Goal: Information Seeking & Learning: Learn about a topic

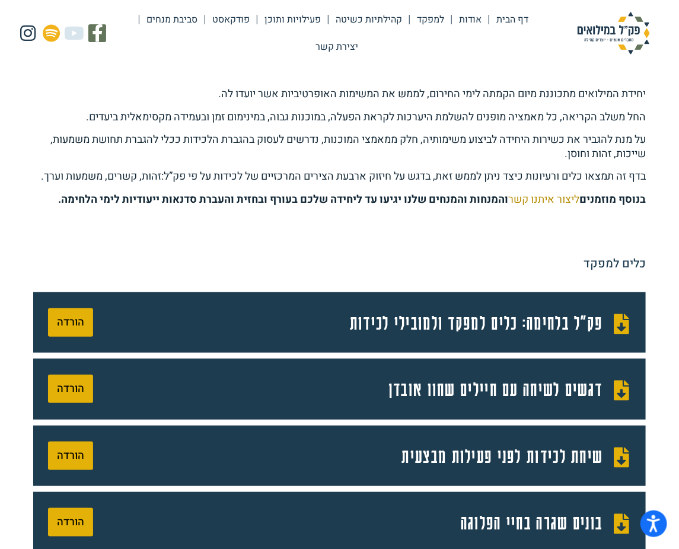
scroll to position [161, 0]
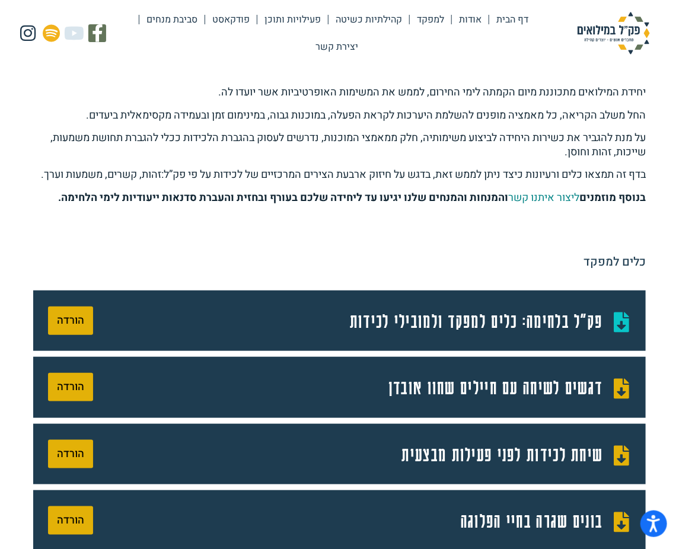
click at [429, 337] on span "פק"ל בלחימה: כלים למפקד ולמובילי לכידות" at bounding box center [478, 320] width 256 height 31
click at [507, 403] on span "דגשים לשיחה עם חיילים שחוו אובדן" at bounding box center [497, 387] width 218 height 31
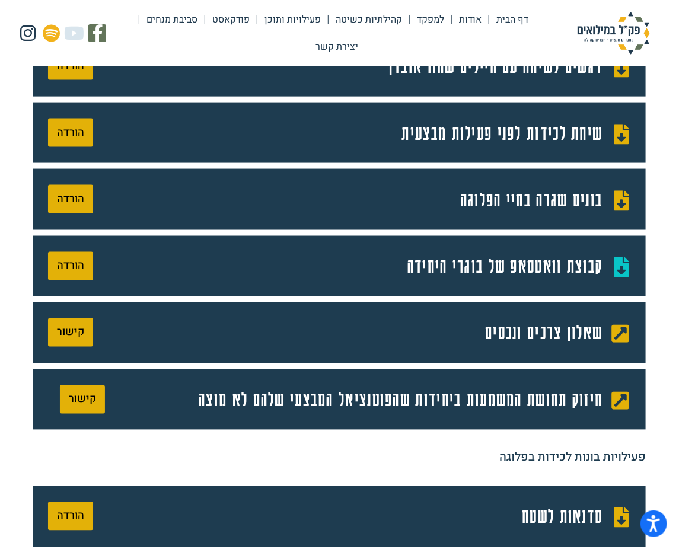
scroll to position [485, 0]
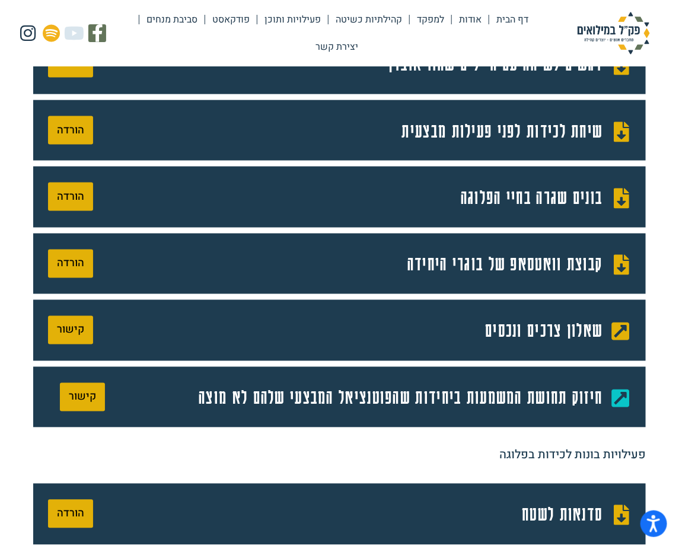
click at [437, 413] on span "חיזוק תחושת המשמעות ביחידות שהפוטנציאל המבצעי שלהם לא מוצה" at bounding box center [402, 397] width 407 height 31
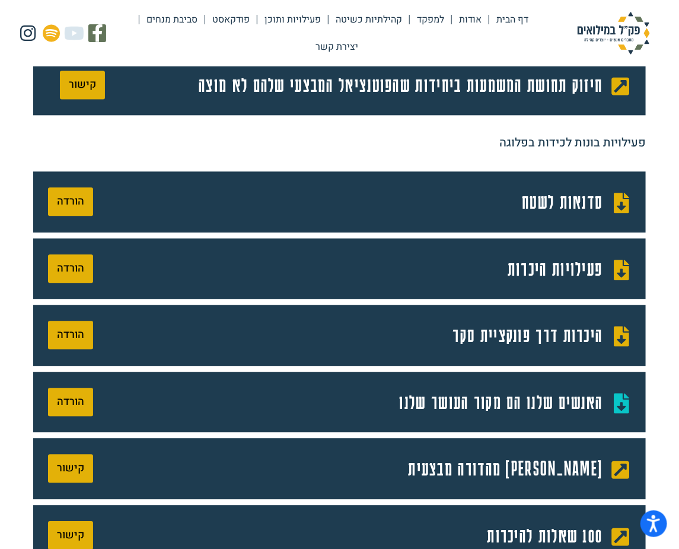
scroll to position [808, 0]
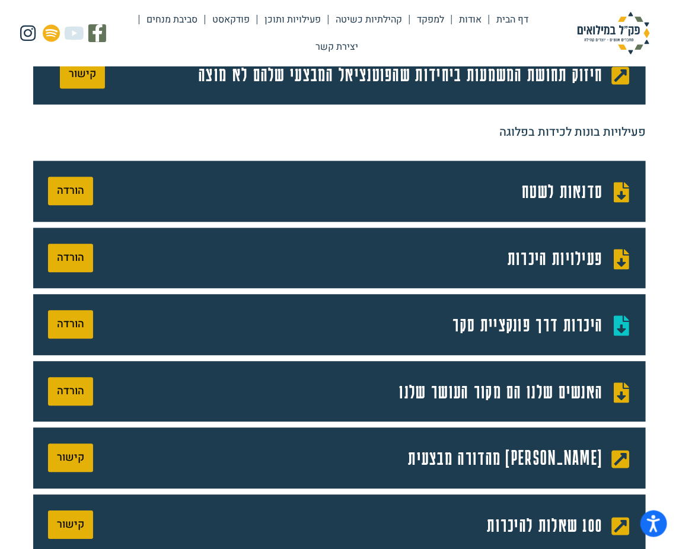
click at [526, 340] on span "היכרות דרך פונקציית סקר" at bounding box center [529, 324] width 153 height 31
click at [538, 207] on span "סדנאות לשטח" at bounding box center [564, 190] width 84 height 31
click at [523, 274] on span "פעילויות היכרות" at bounding box center [556, 257] width 98 height 31
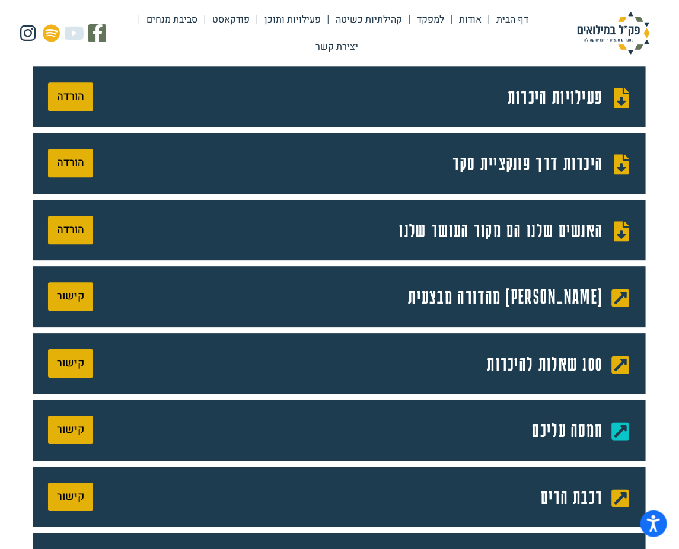
scroll to position [970, 0]
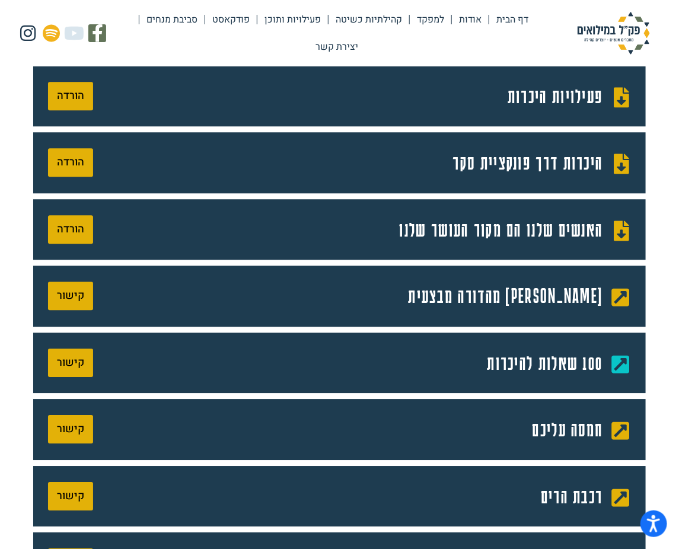
click at [576, 379] on span "100 שאלות להיכרות" at bounding box center [546, 362] width 119 height 31
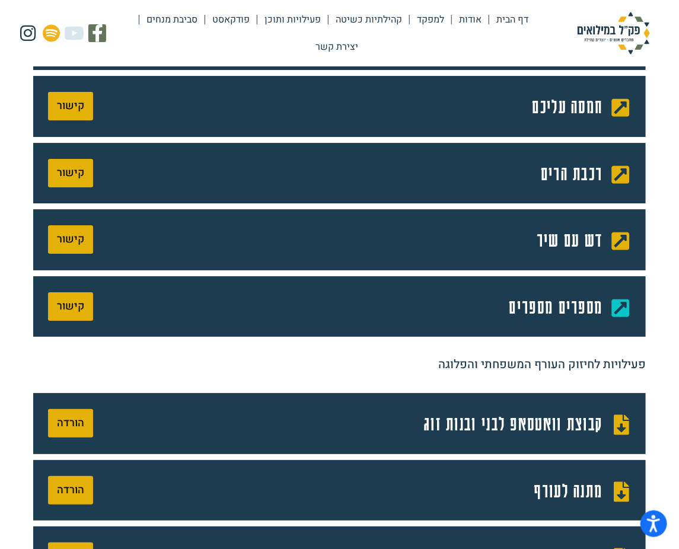
scroll to position [1455, 0]
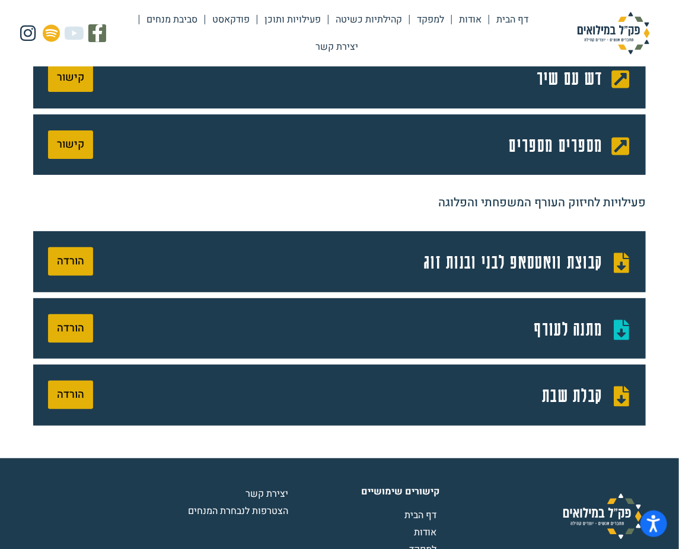
click at [568, 344] on span "מתנה לעורף" at bounding box center [570, 328] width 72 height 31
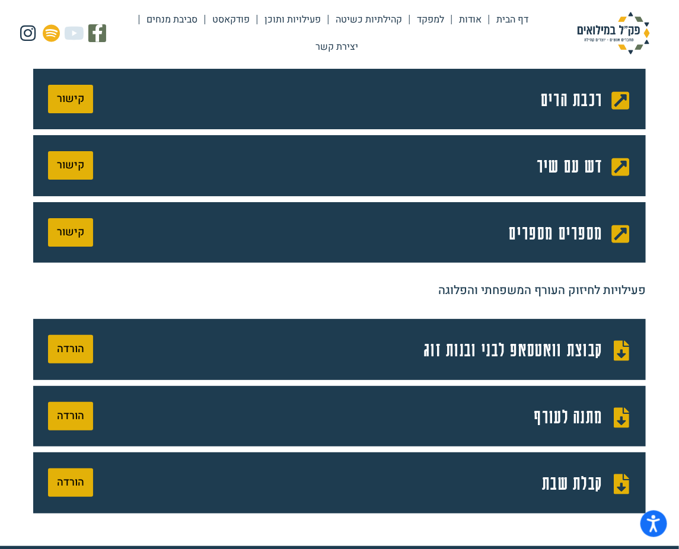
scroll to position [1293, 0]
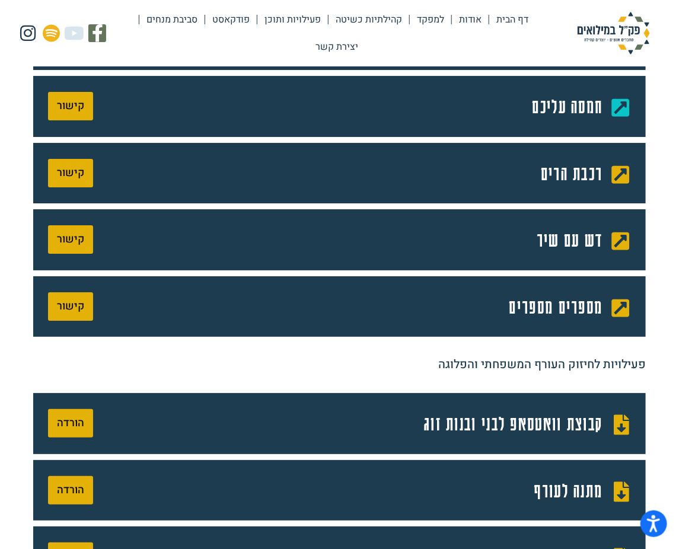
click at [547, 122] on span "חמסה עליכם" at bounding box center [569, 106] width 74 height 31
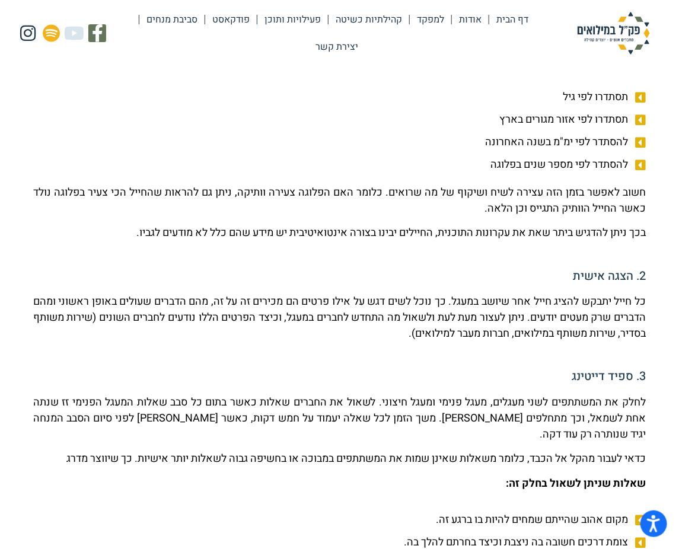
scroll to position [140, 0]
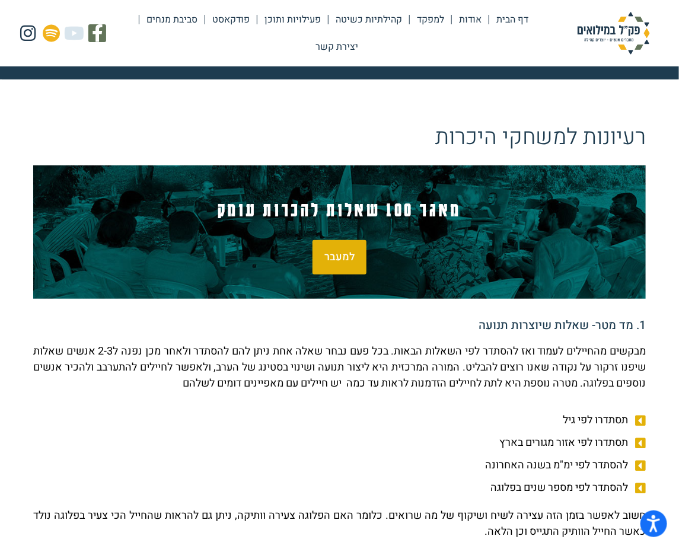
click span "למעבר"
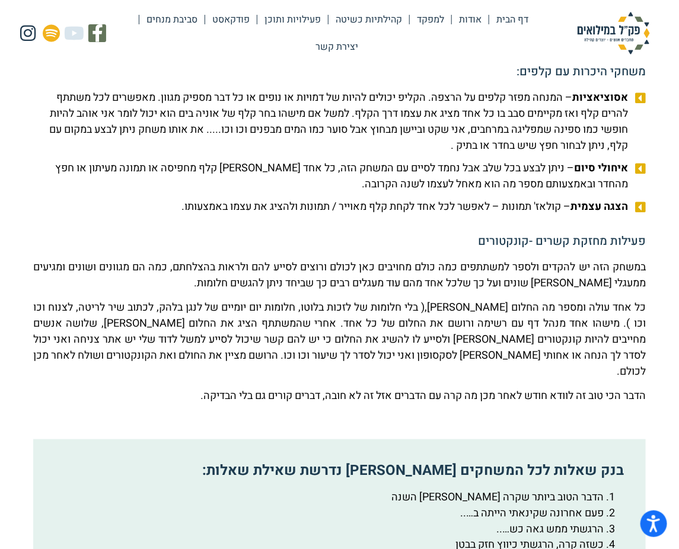
scroll to position [1433, 0]
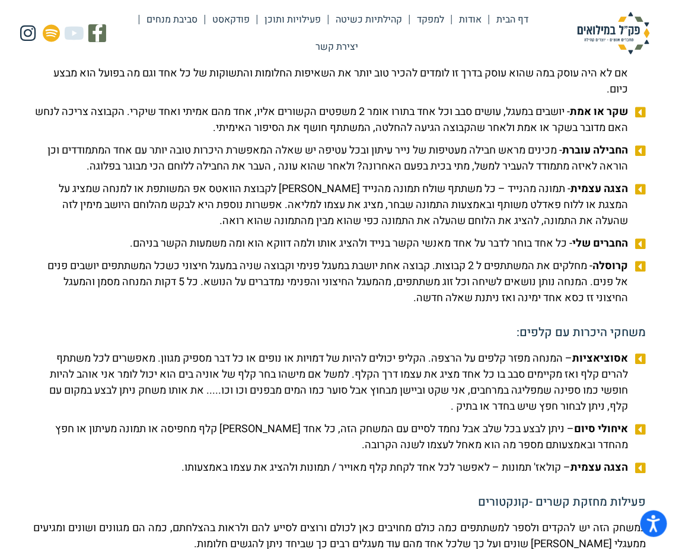
click link "פעילויות ותוכן"
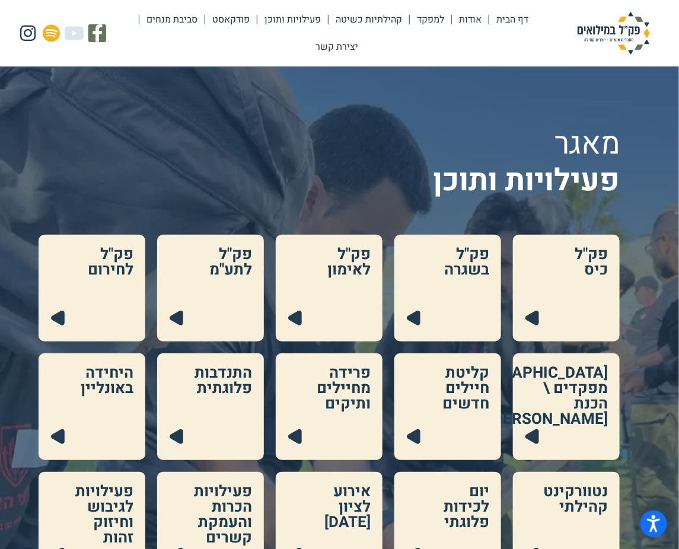
scroll to position [161, 0]
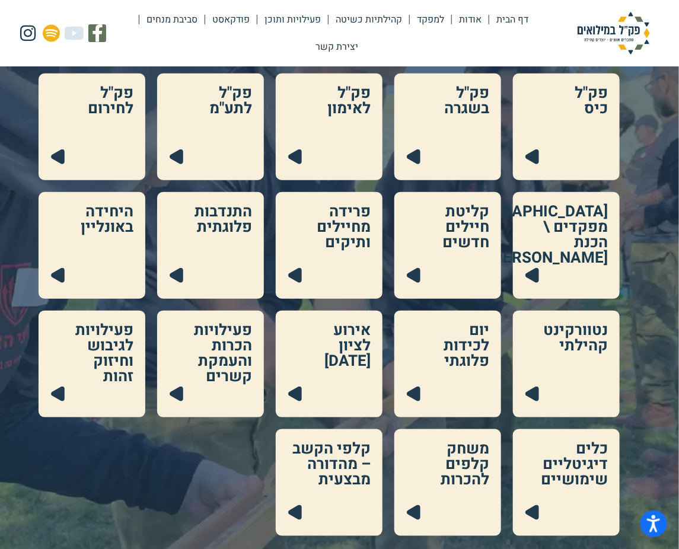
click at [474, 352] on link at bounding box center [447, 364] width 107 height 107
click at [343, 467] on link at bounding box center [329, 482] width 107 height 107
click at [463, 237] on link at bounding box center [447, 245] width 107 height 107
click at [452, 120] on link at bounding box center [447, 127] width 107 height 107
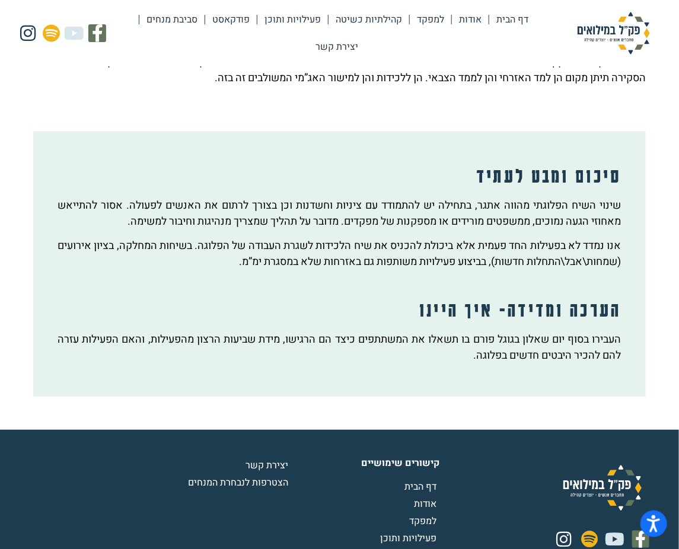
scroll to position [1366, 0]
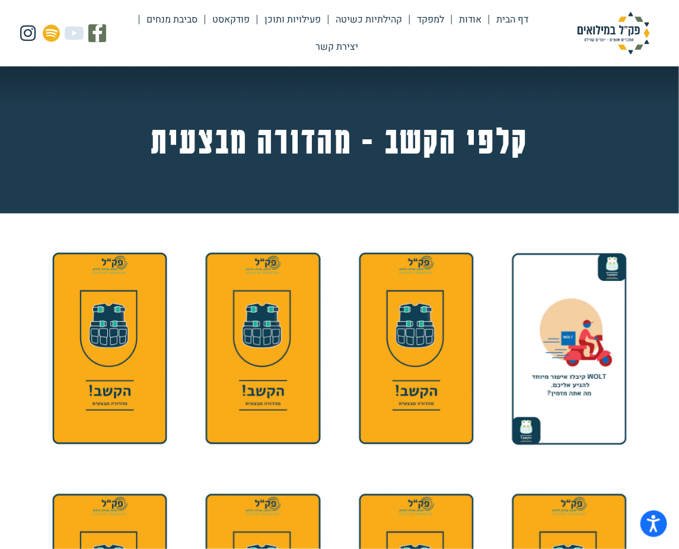
click at [548, 368] on img at bounding box center [568, 349] width 129 height 206
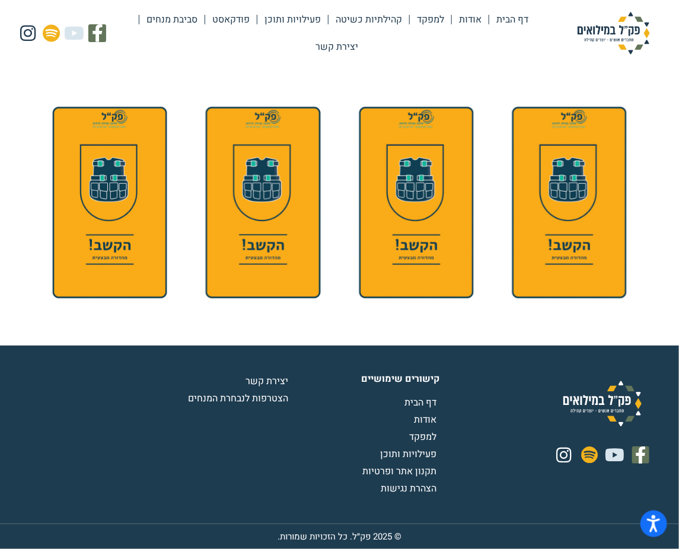
scroll to position [1617, 0]
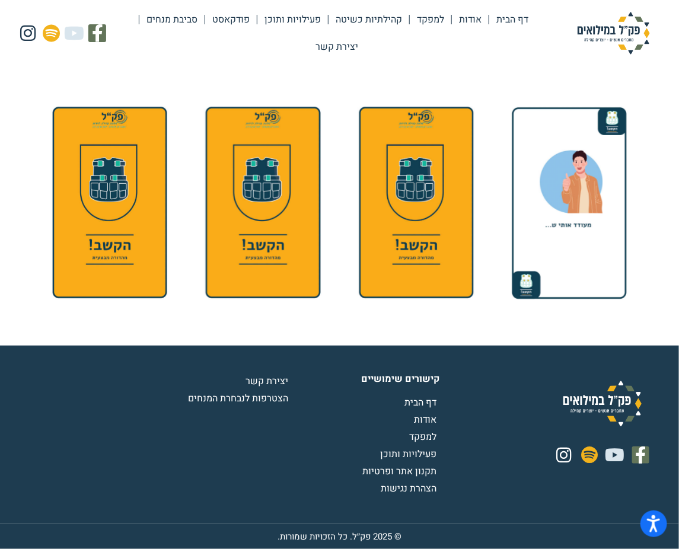
click at [558, 207] on img at bounding box center [568, 203] width 129 height 206
click at [612, 102] on img at bounding box center [568, 203] width 129 height 206
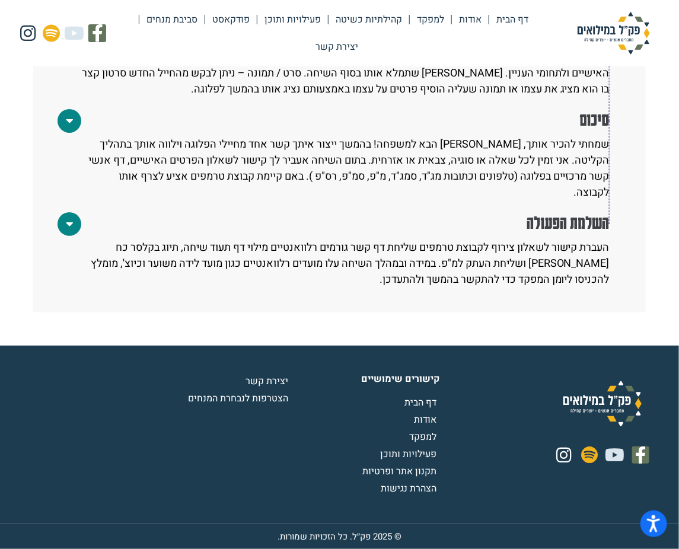
scroll to position [1509, 0]
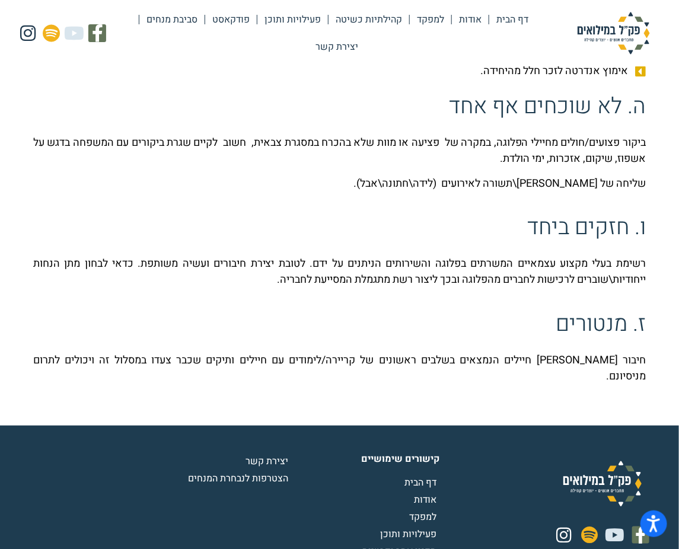
scroll to position [1778, 0]
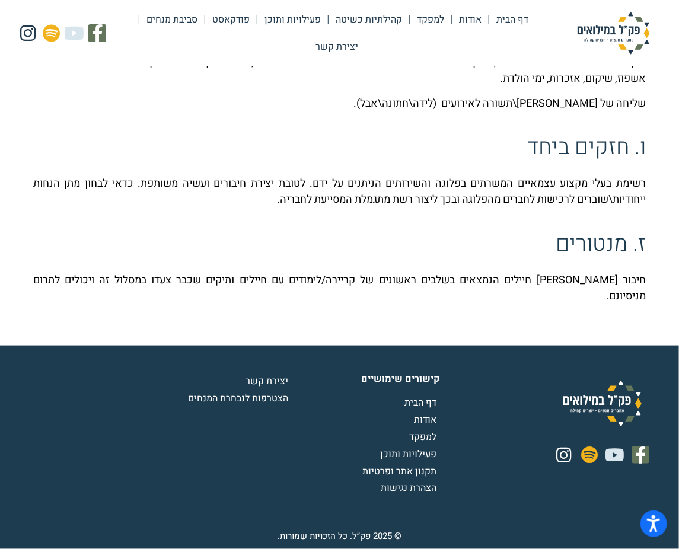
click at [407, 461] on span "פעילויות ותוכן" at bounding box center [409, 454] width 59 height 14
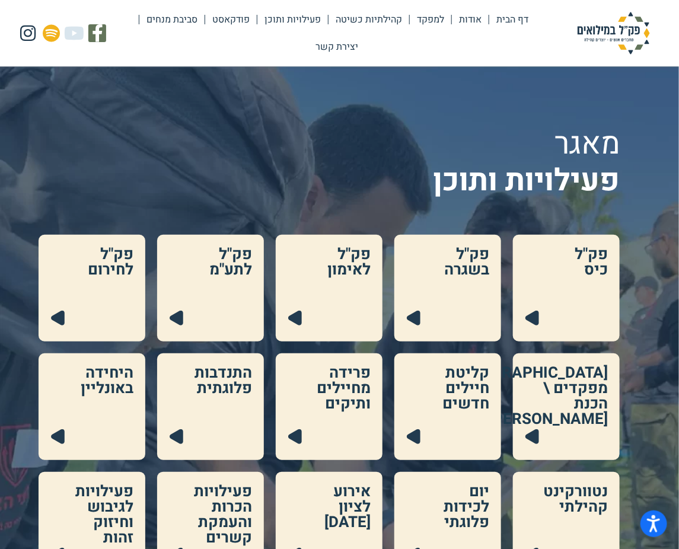
scroll to position [161, 0]
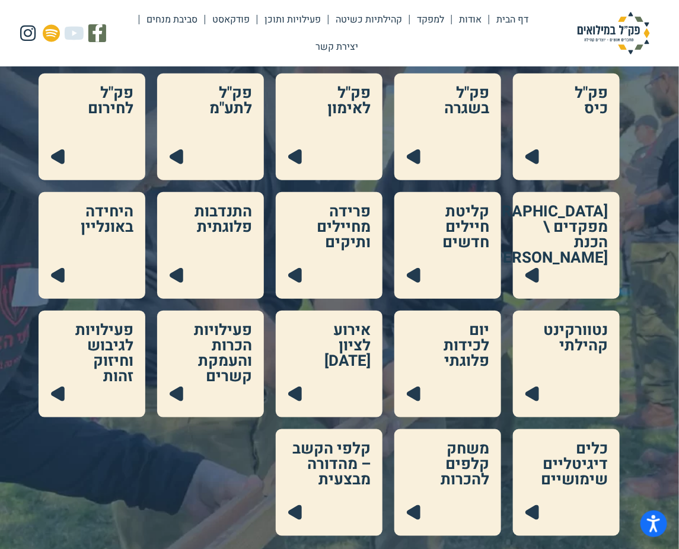
click at [313, 355] on link at bounding box center [329, 364] width 107 height 107
click at [257, 19] on link "פעילויות ותוכן" at bounding box center [292, 19] width 71 height 27
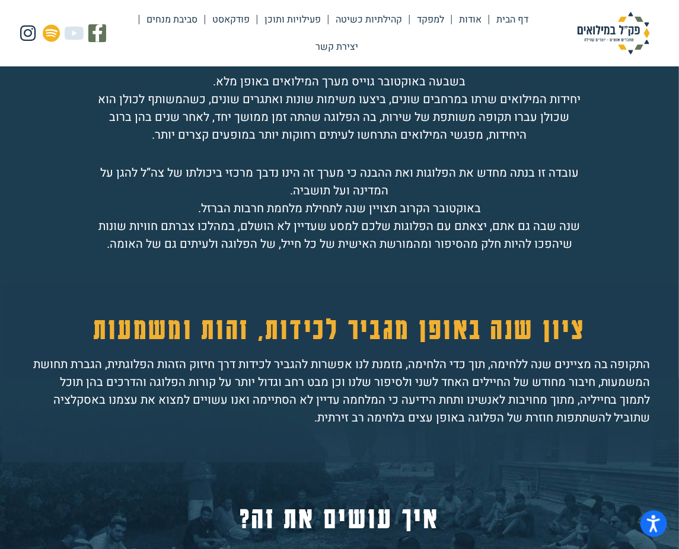
scroll to position [485, 0]
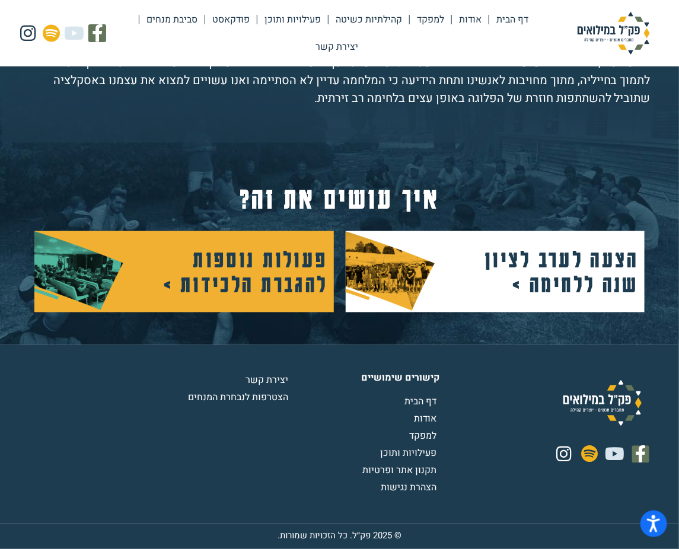
click at [270, 279] on h2 "פעולות נוספות להגברת הלכידות >" at bounding box center [239, 272] width 178 height 50
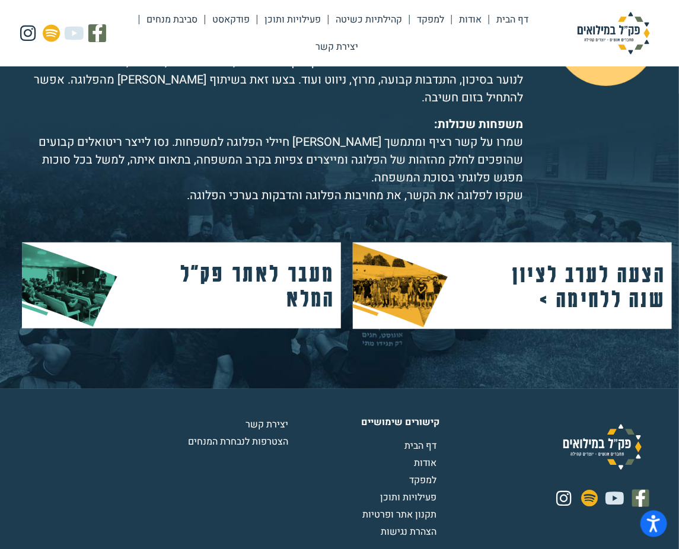
scroll to position [1740, 0]
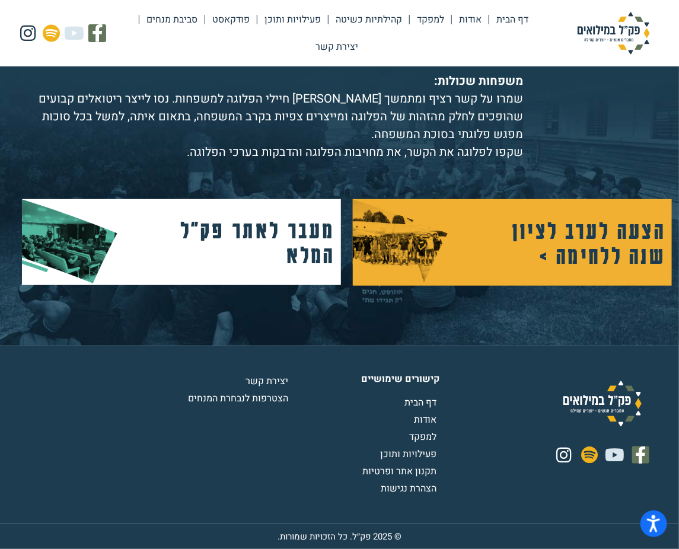
click at [577, 226] on h2 "הצעה לערב לציון שנה ללחימה​ >" at bounding box center [570, 243] width 190 height 50
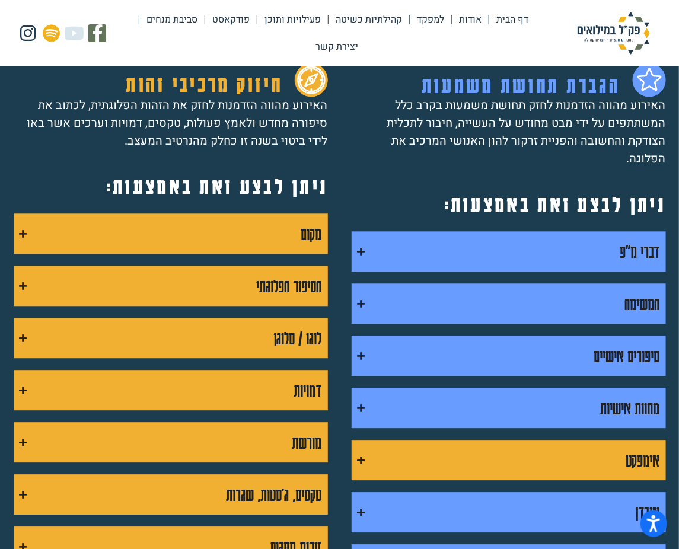
scroll to position [970, 0]
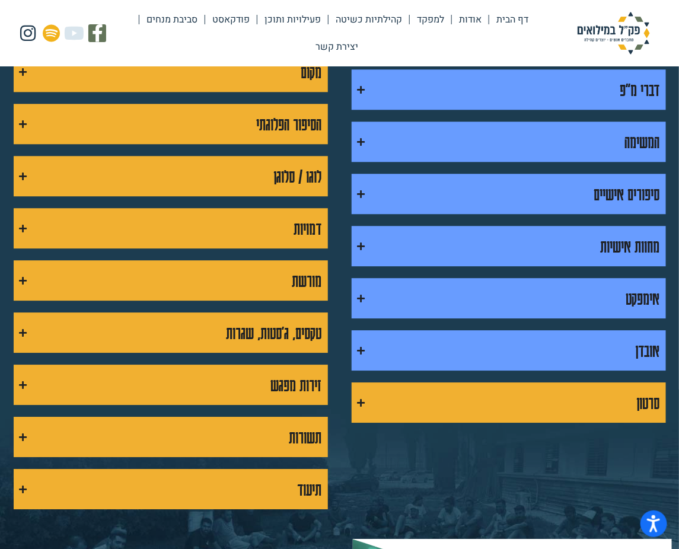
click at [442, 385] on summary "סרטון" at bounding box center [509, 402] width 314 height 40
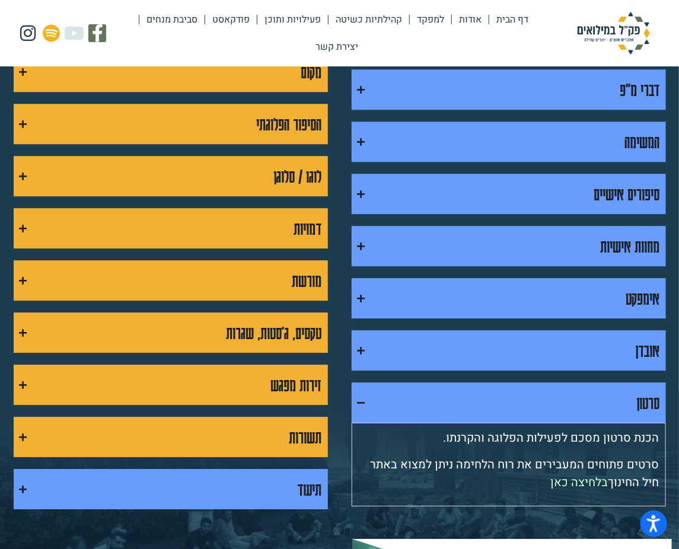
click at [266, 493] on summary "תיעוד" at bounding box center [171, 489] width 314 height 40
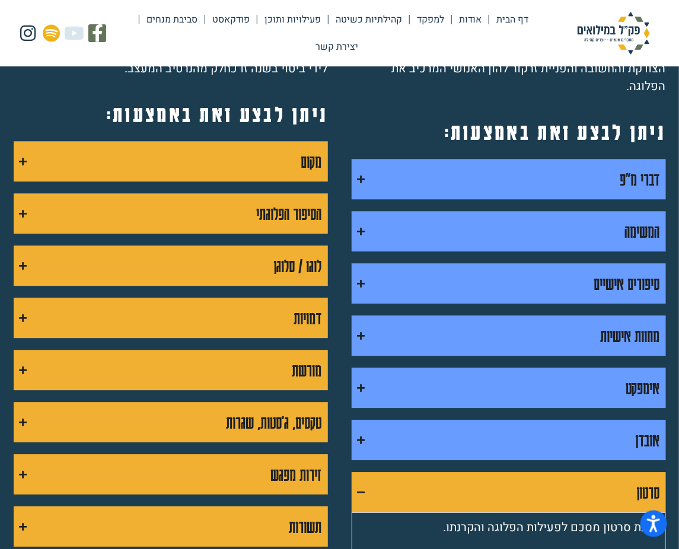
scroll to position [808, 0]
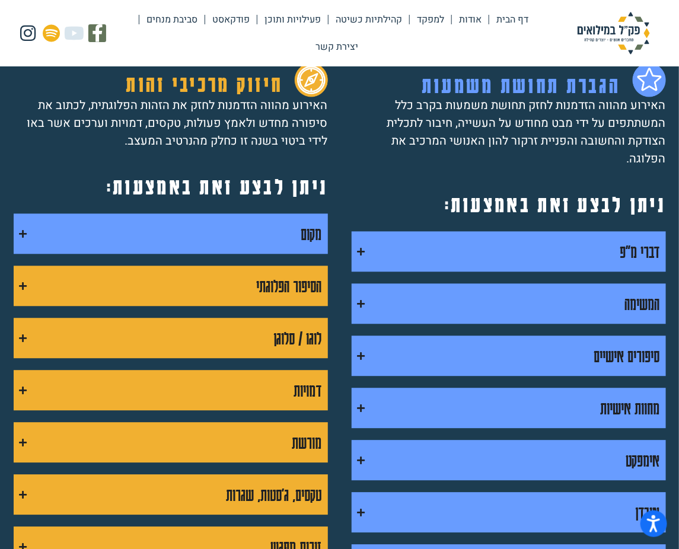
click at [258, 236] on summary "מקום" at bounding box center [171, 233] width 314 height 40
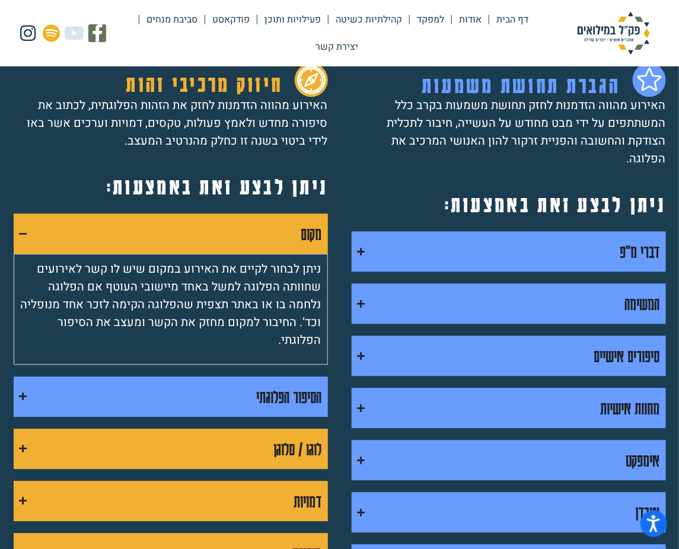
click at [281, 408] on div "הסיפור הפלוגתי" at bounding box center [289, 396] width 65 height 28
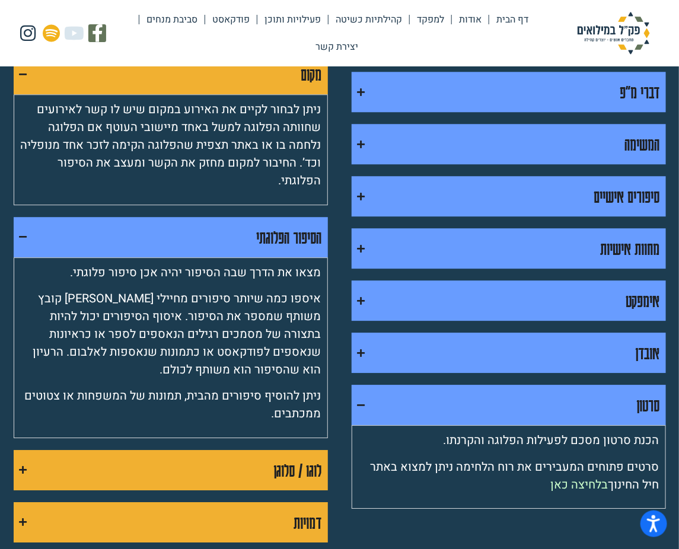
scroll to position [970, 0]
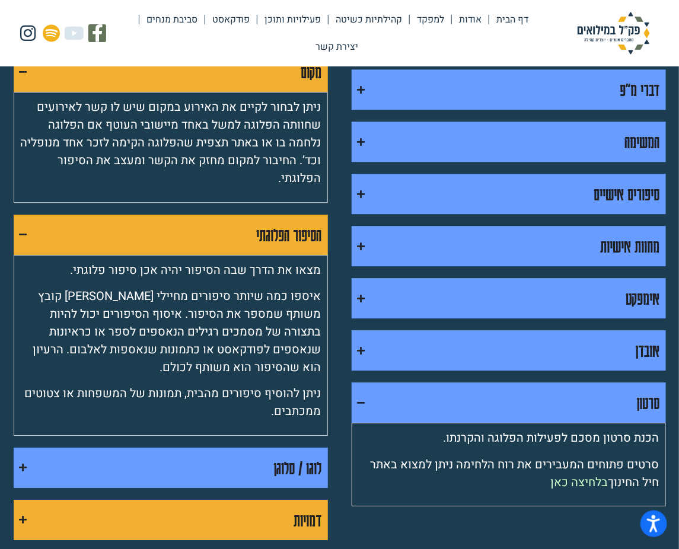
click at [274, 479] on div "לוגו / סלוגן" at bounding box center [298, 467] width 48 height 28
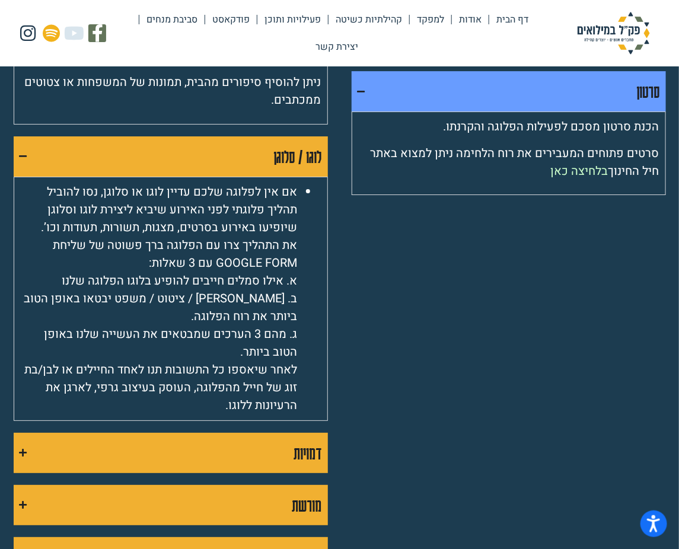
scroll to position [1293, 0]
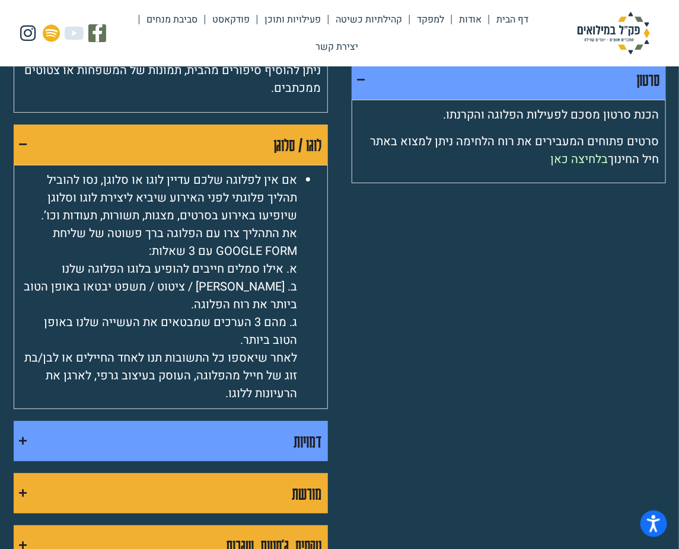
click at [283, 444] on summary "דמויות" at bounding box center [171, 441] width 314 height 40
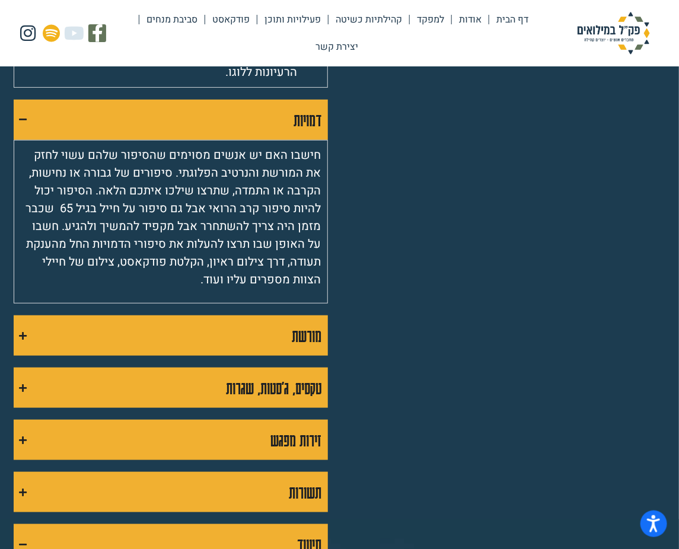
scroll to position [1616, 0]
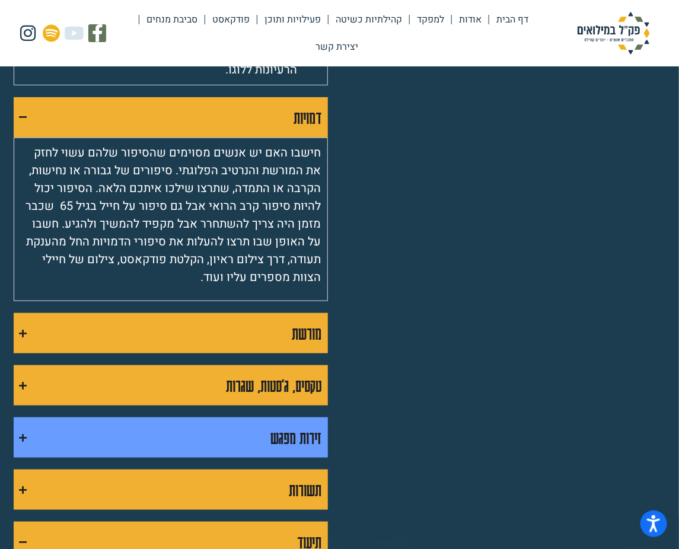
click at [259, 458] on summary "זירות מפגש" at bounding box center [171, 437] width 314 height 40
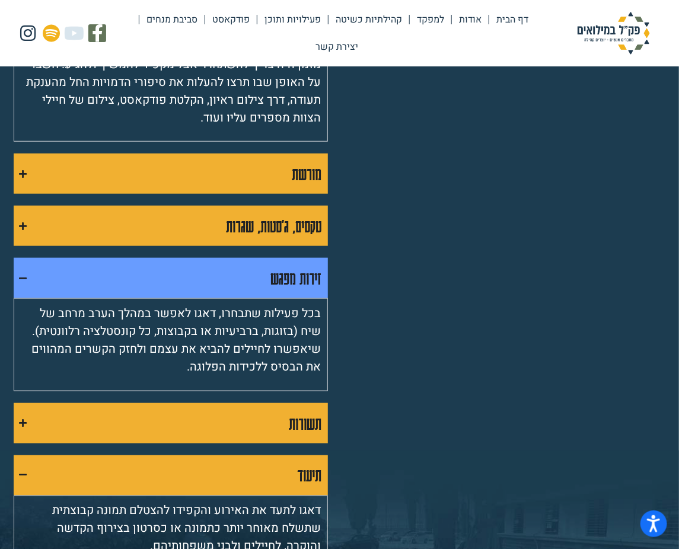
scroll to position [1778, 0]
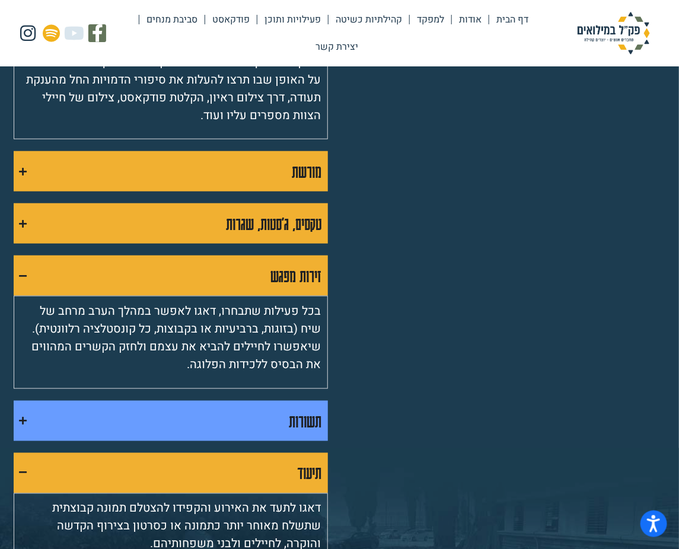
click at [281, 441] on summary "תשורות" at bounding box center [171, 421] width 314 height 40
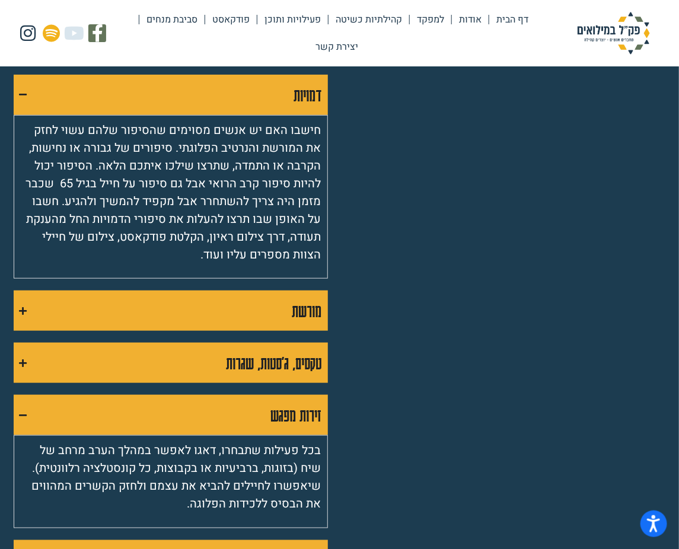
scroll to position [1616, 0]
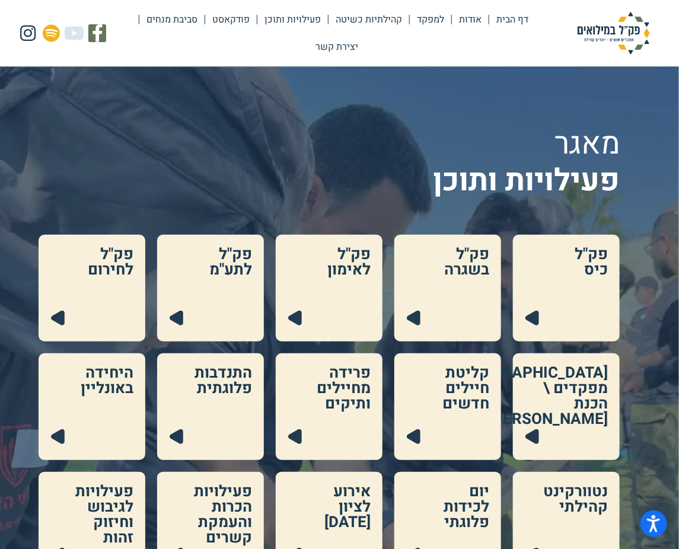
click at [328, 20] on link "קהילתיות כשיטה" at bounding box center [368, 19] width 81 height 27
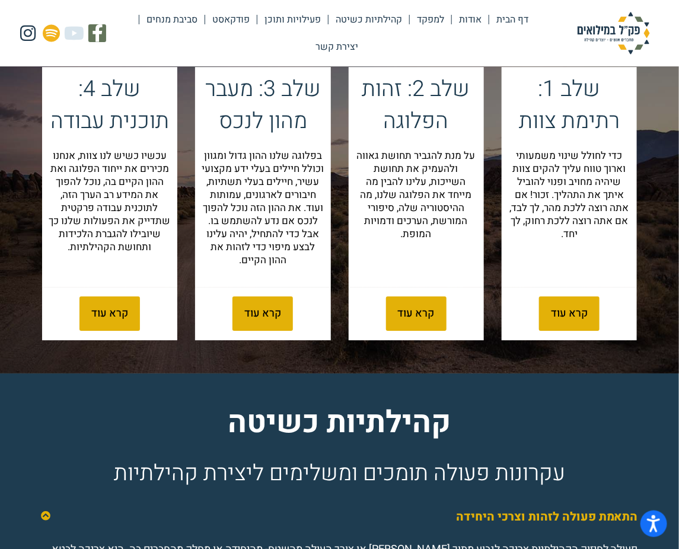
scroll to position [1293, 0]
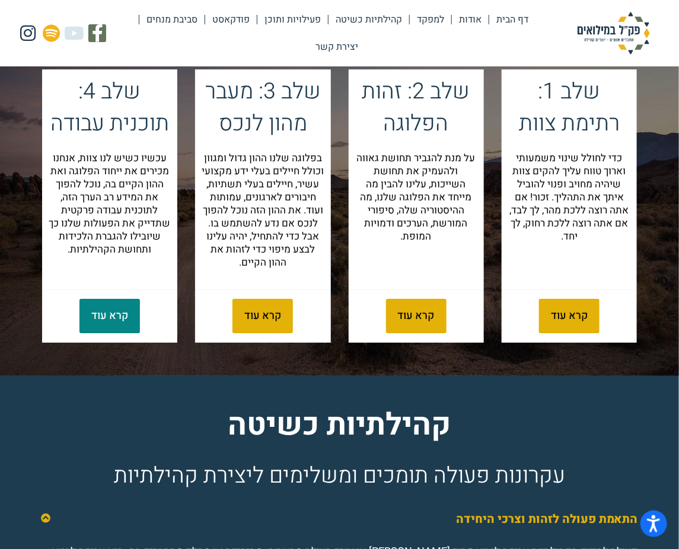
click at [103, 333] on link "קרא עוד" at bounding box center [109, 316] width 60 height 34
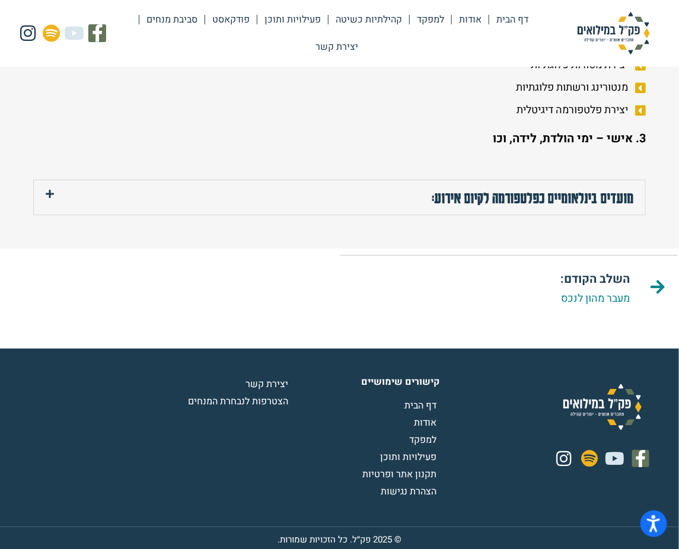
scroll to position [2910, 0]
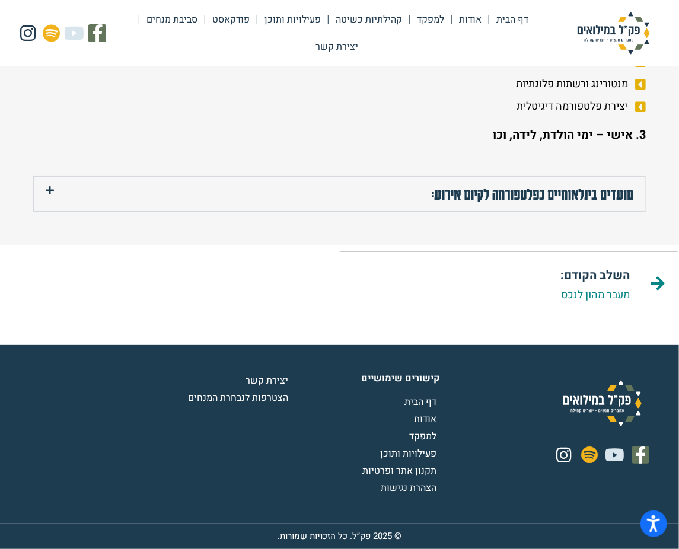
click at [517, 202] on link "מועדים בינלאומיים כפלטפורמה לקיום אירוע:" at bounding box center [533, 194] width 202 height 17
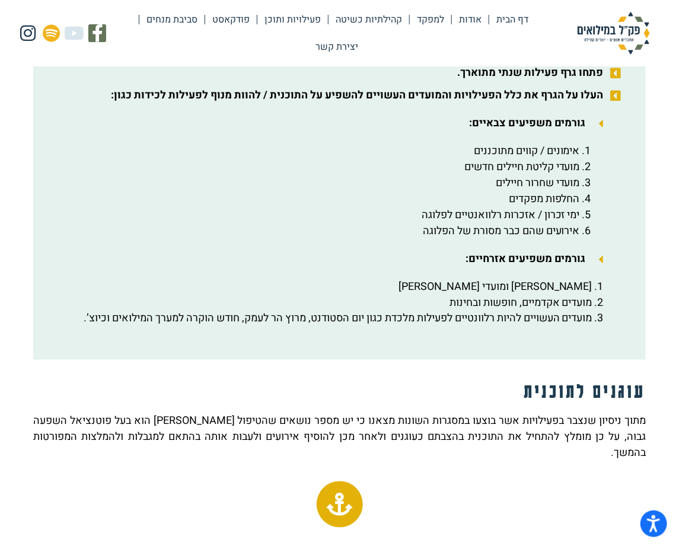
scroll to position [323, 0]
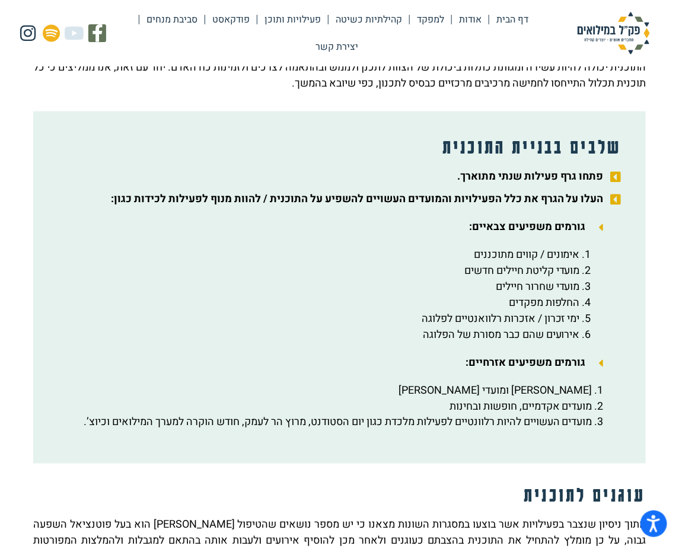
click at [205, 33] on link "סביבת מנחים" at bounding box center [171, 19] width 65 height 27
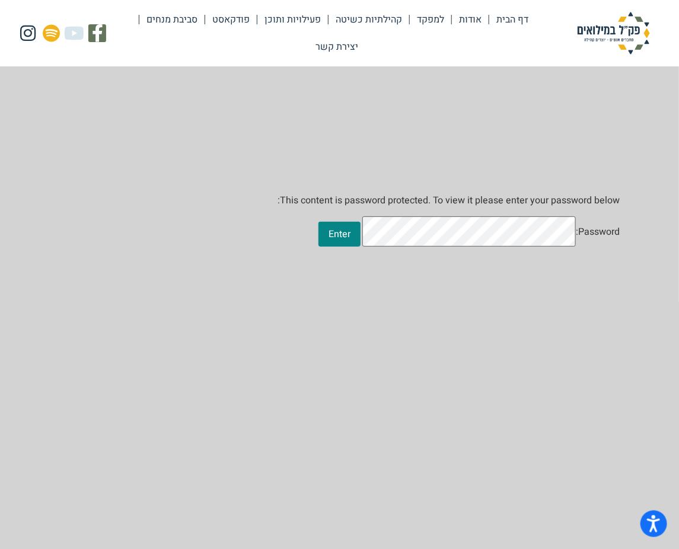
click at [257, 22] on link "פעילויות ותוכן" at bounding box center [292, 19] width 71 height 27
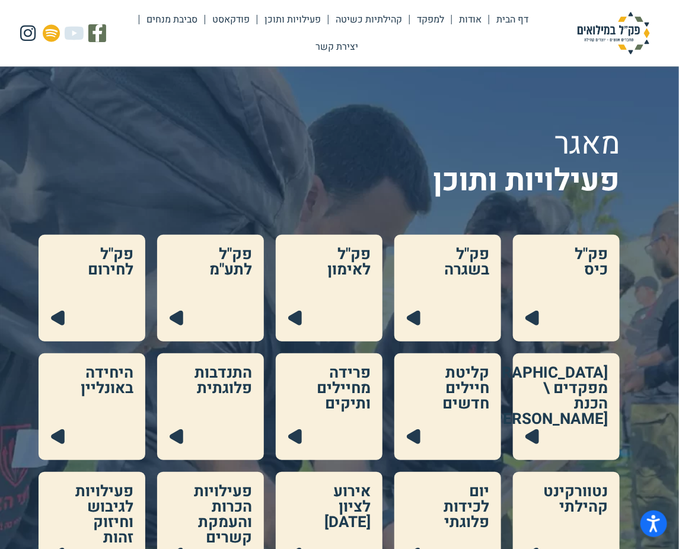
click at [335, 21] on link "קהילתיות כשיטה" at bounding box center [368, 19] width 81 height 27
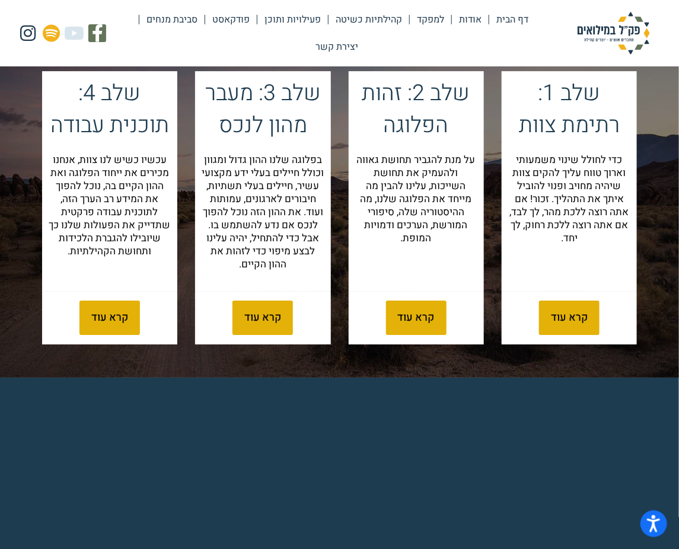
scroll to position [1293, 0]
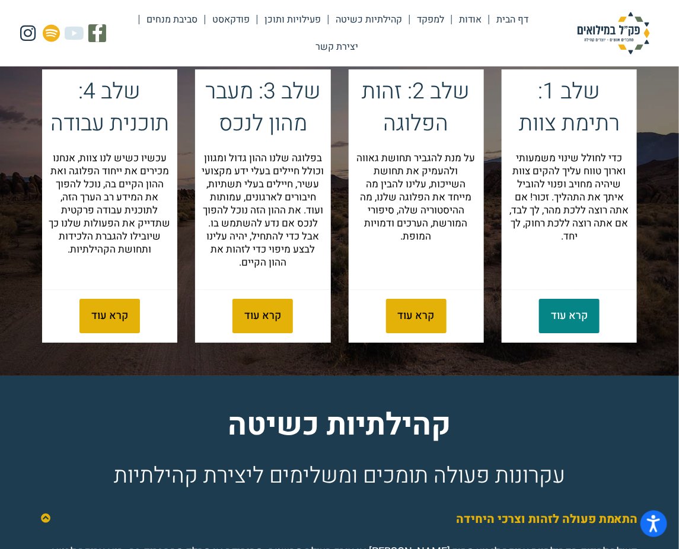
click at [567, 321] on span "קרא עוד" at bounding box center [569, 316] width 37 height 11
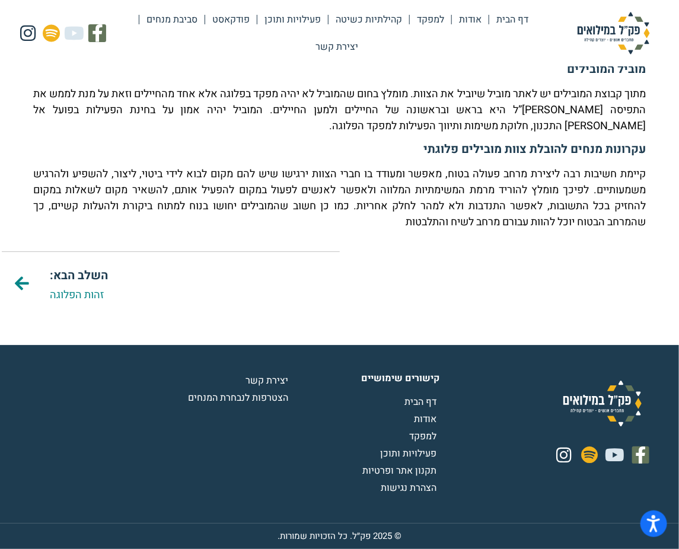
scroll to position [1367, 0]
click at [89, 287] on link "זהות הפלוגה" at bounding box center [77, 295] width 54 height 16
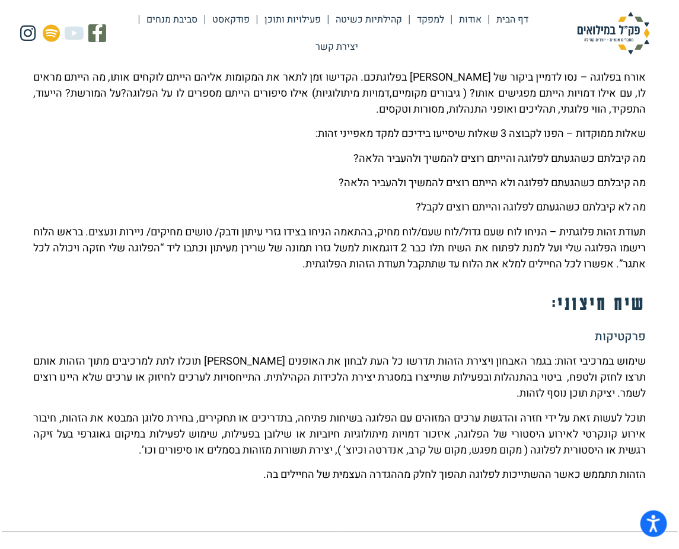
scroll to position [611, 0]
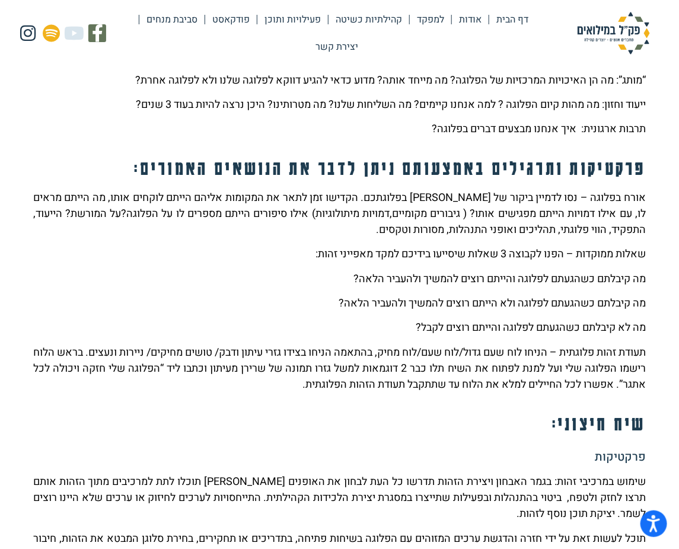
click at [350, 18] on link "קהילתיות כשיטה" at bounding box center [368, 19] width 81 height 27
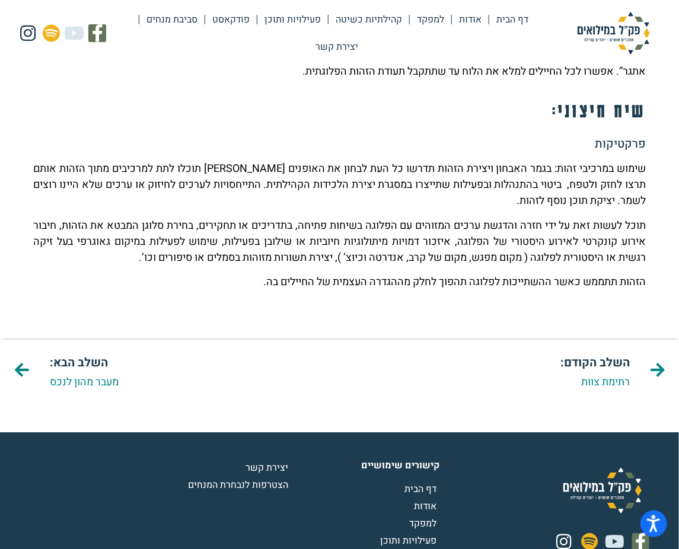
scroll to position [1096, 0]
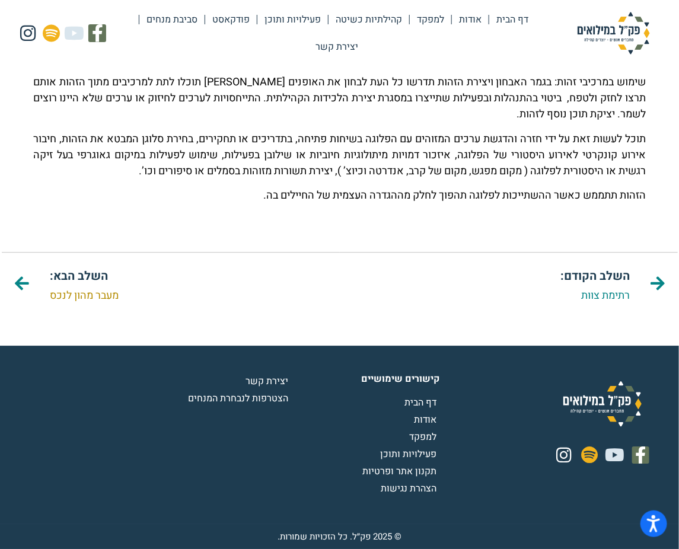
click at [114, 287] on link "מעבר מהון לנכס" at bounding box center [84, 295] width 69 height 16
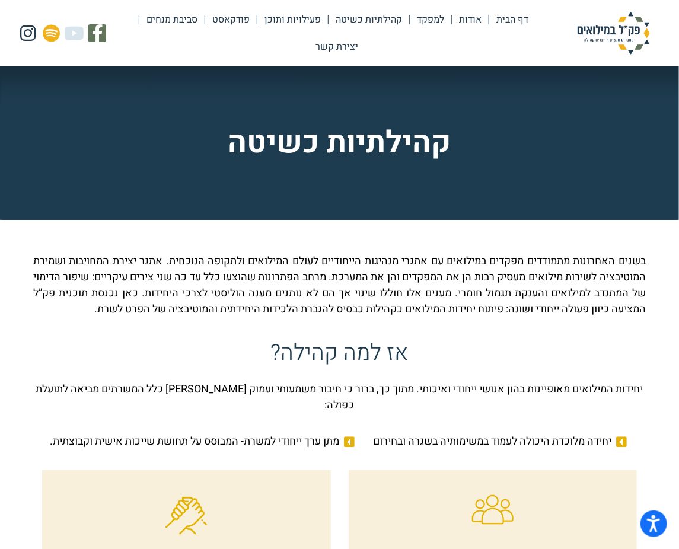
click at [410, 18] on link "למפקד" at bounding box center [430, 19] width 41 height 27
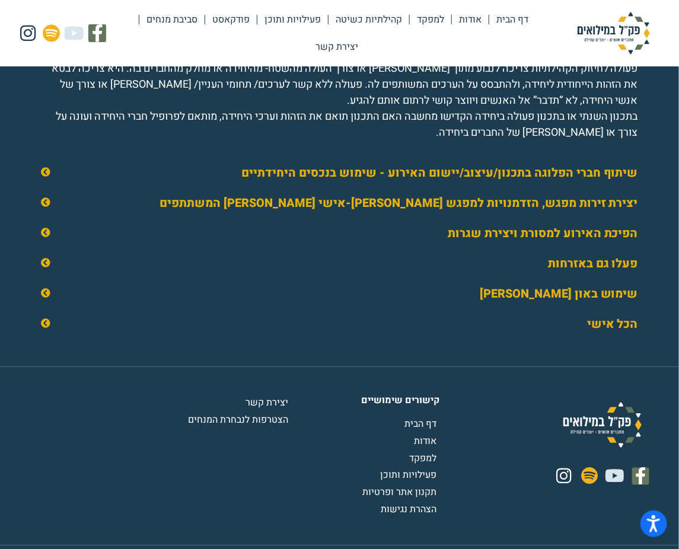
scroll to position [1778, 0]
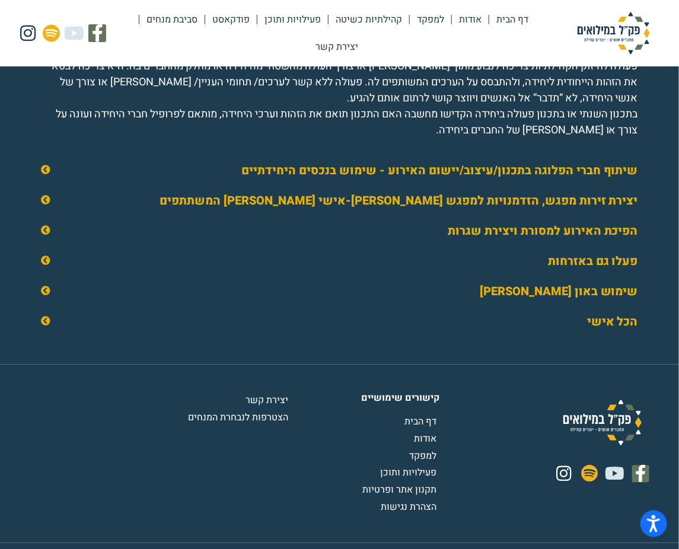
click at [43, 325] on icon at bounding box center [45, 320] width 9 height 9
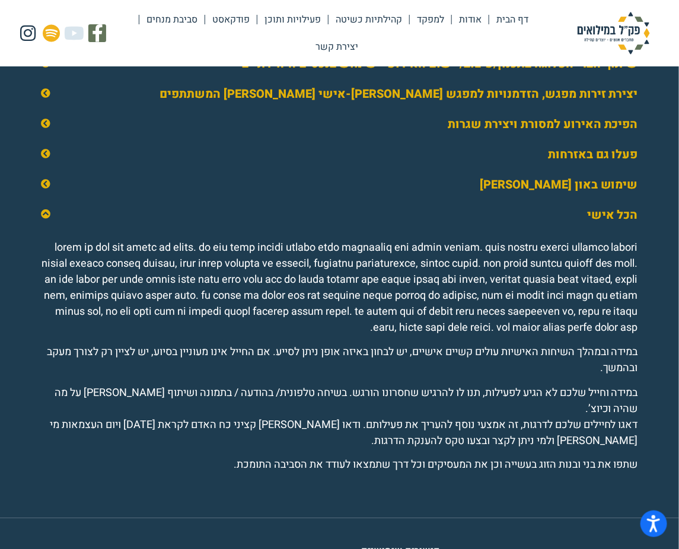
click at [46, 158] on icon at bounding box center [45, 153] width 9 height 9
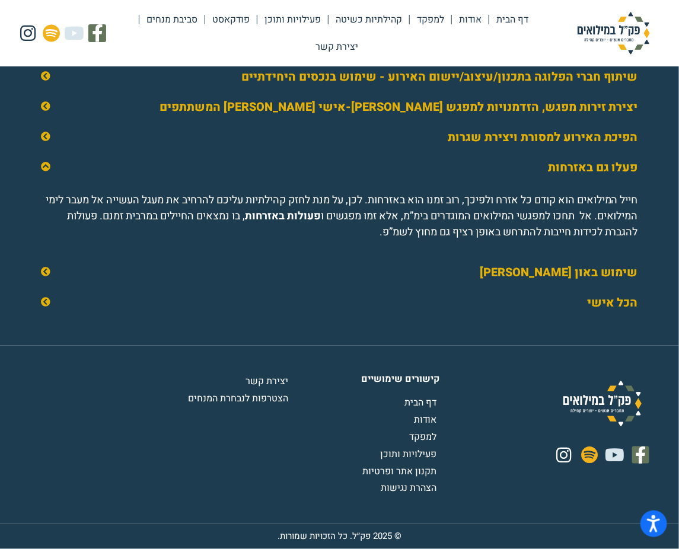
click at [45, 141] on icon at bounding box center [45, 136] width 9 height 9
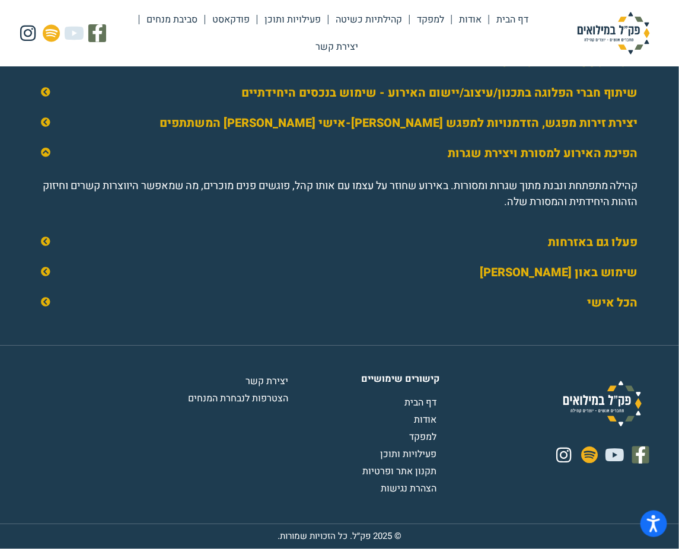
click at [46, 127] on icon at bounding box center [45, 121] width 9 height 9
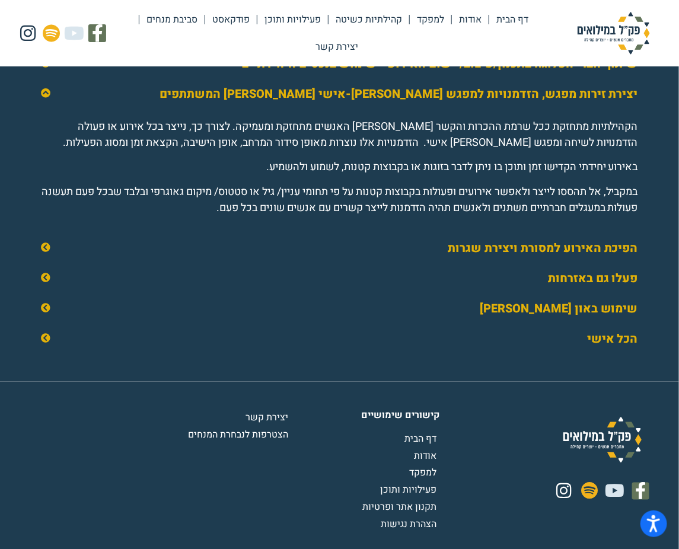
scroll to position [1887, 0]
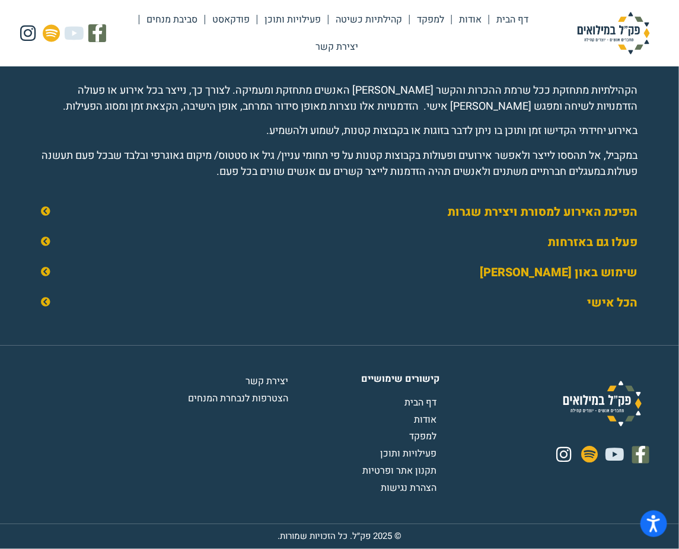
click at [420, 447] on span "פעילויות ותוכן" at bounding box center [409, 454] width 59 height 14
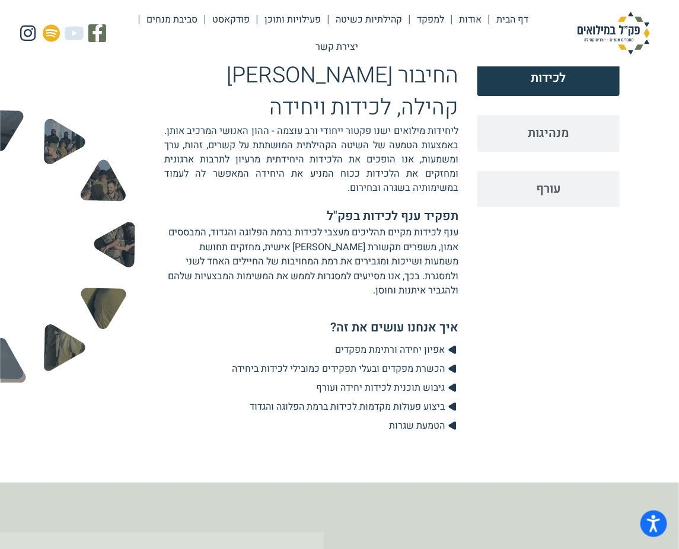
scroll to position [1455, 0]
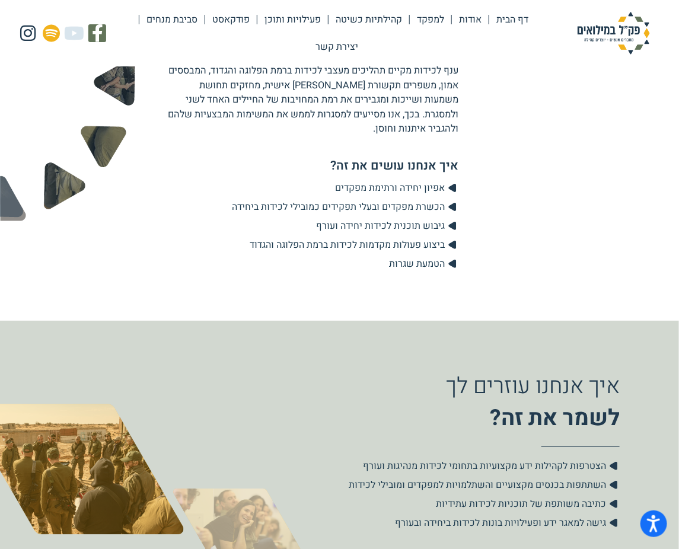
click at [555, 36] on span "עורף" at bounding box center [548, 27] width 25 height 18
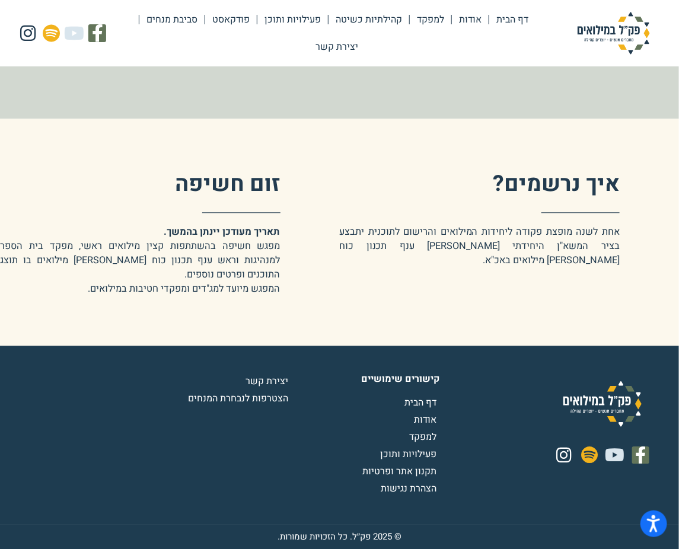
scroll to position [2667, 0]
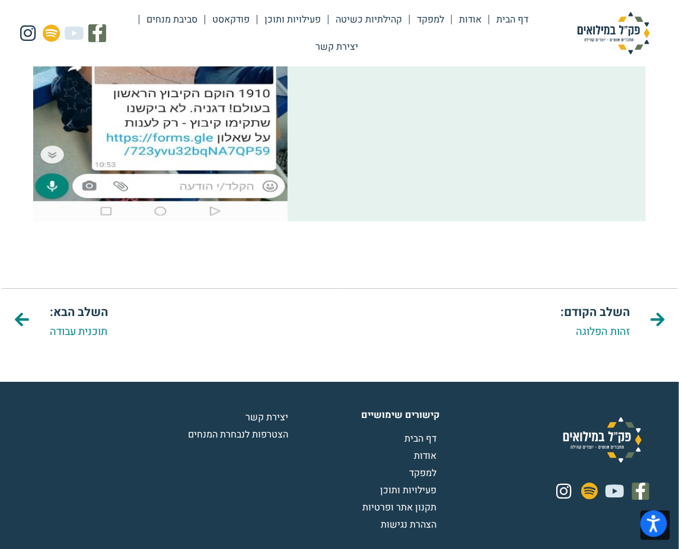
scroll to position [1132, 0]
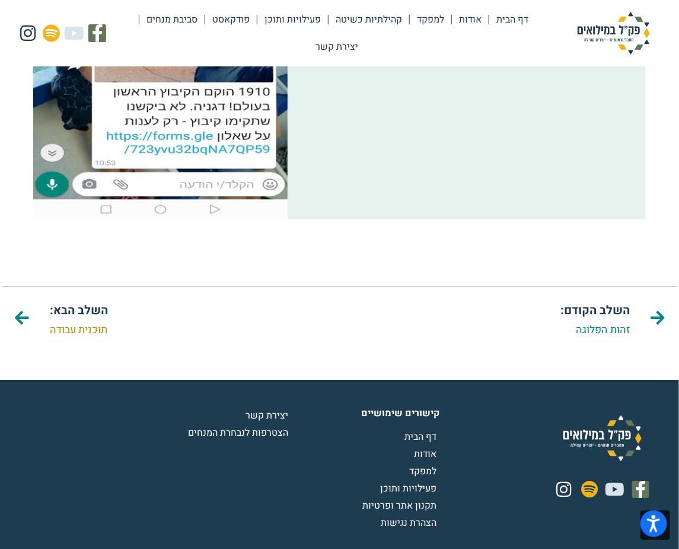
click at [96, 338] on link "תוכנית עבודה" at bounding box center [78, 330] width 57 height 16
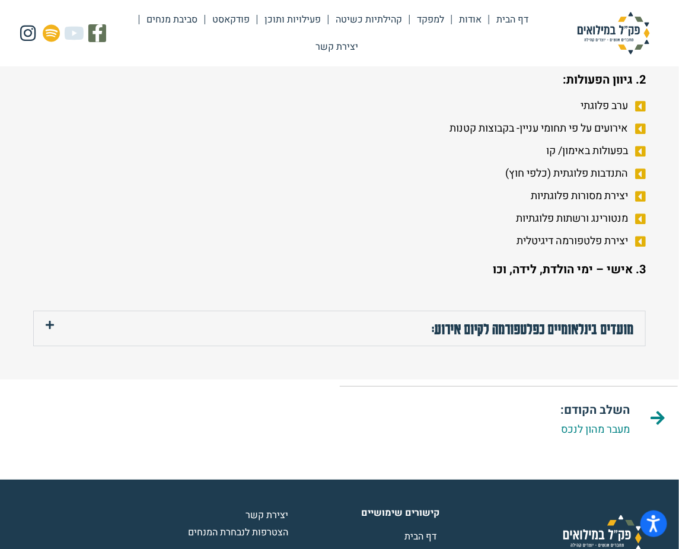
scroll to position [2748, 0]
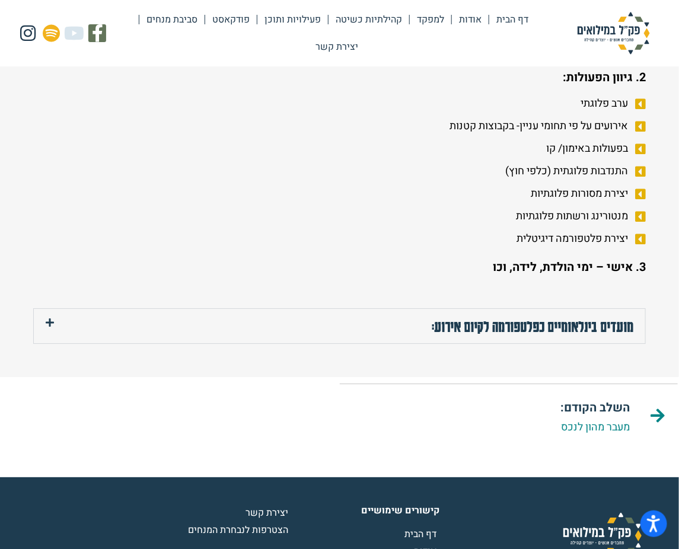
click at [578, 179] on span "התנדבות פלוגתית (כלפי חוץ)" at bounding box center [568, 171] width 126 height 16
click at [637, 178] on icon at bounding box center [638, 172] width 15 height 12
click at [639, 178] on icon at bounding box center [638, 172] width 15 height 12
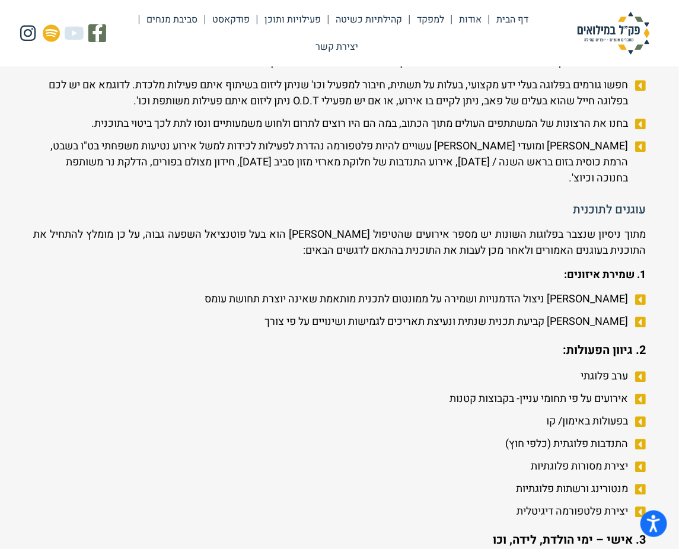
scroll to position [2515, 0]
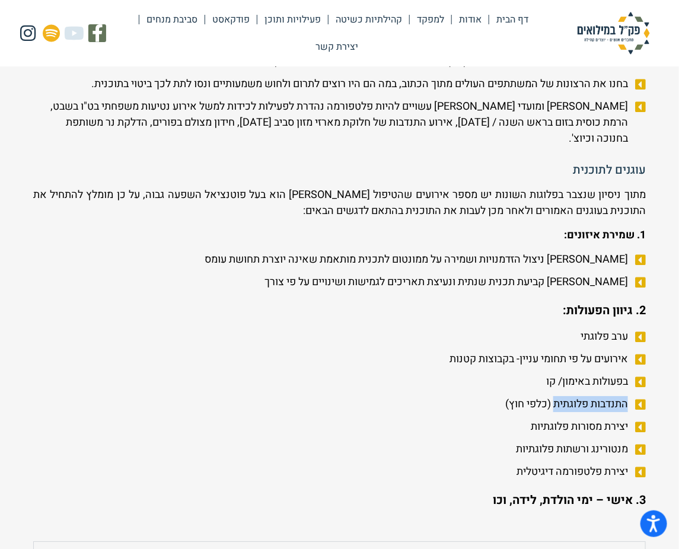
drag, startPoint x: 552, startPoint y: 490, endPoint x: 630, endPoint y: 488, distance: 77.7
click at [630, 412] on span "התנדבות פלוגתית (כלפי חוץ)" at bounding box center [568, 404] width 126 height 16
copy span "התנדבות פלוגתית"
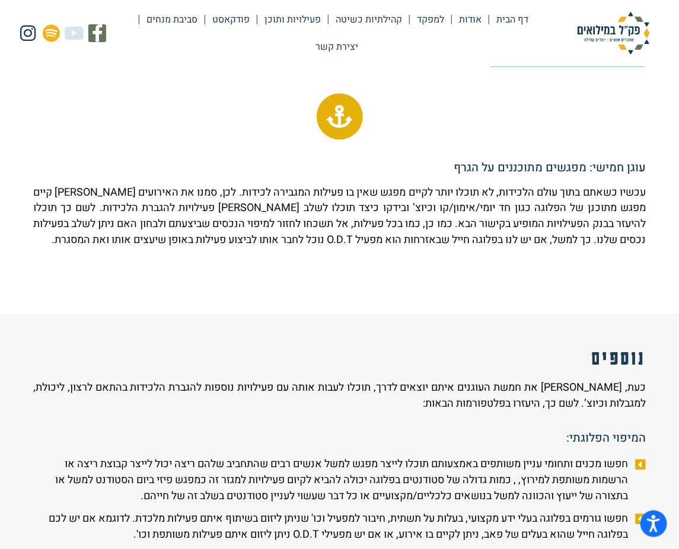
scroll to position [2030, 0]
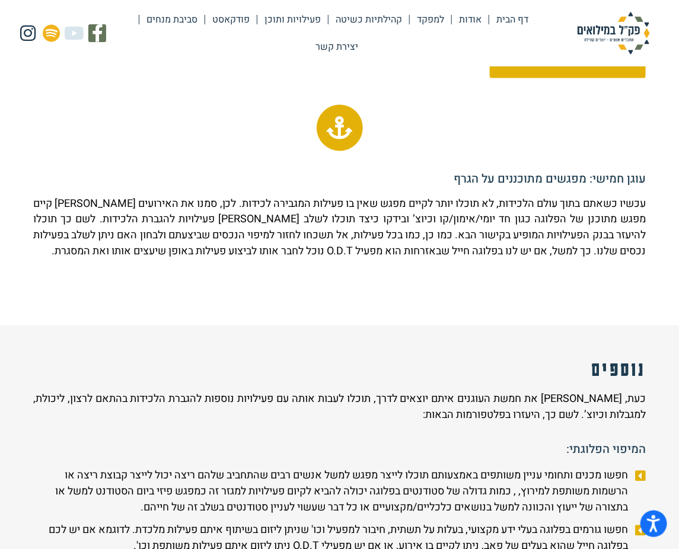
click at [560, 66] on span "ביצוע ערב פלוגה מחזק לכידות" at bounding box center [567, 61] width 132 height 11
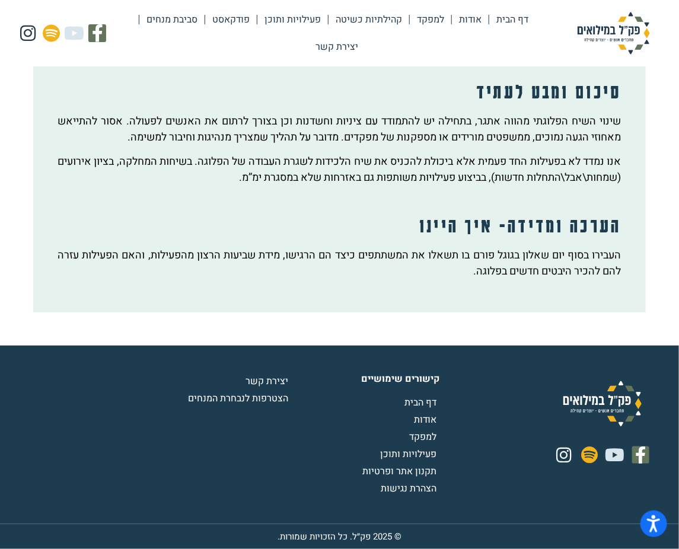
scroll to position [1689, 0]
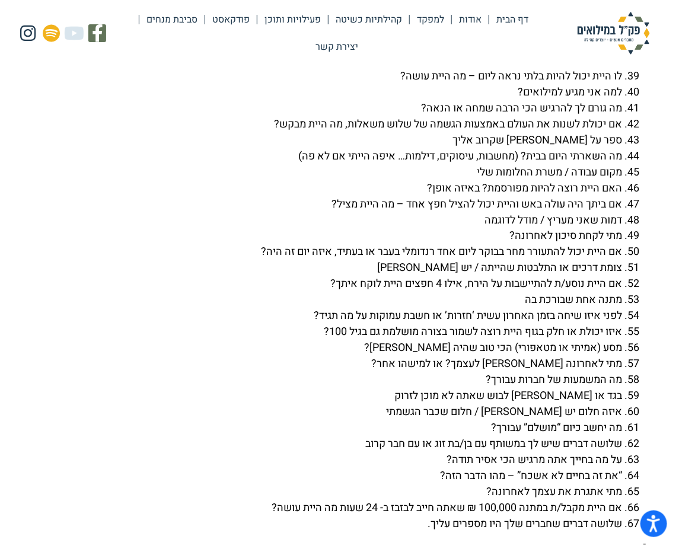
scroll to position [3557, 0]
